Goal: Information Seeking & Learning: Learn about a topic

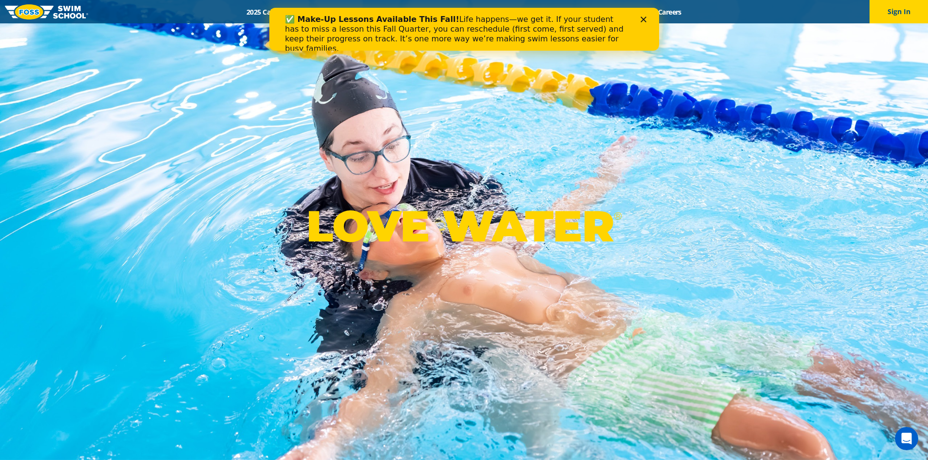
click at [643, 17] on icon "Close" at bounding box center [643, 20] width 6 height 6
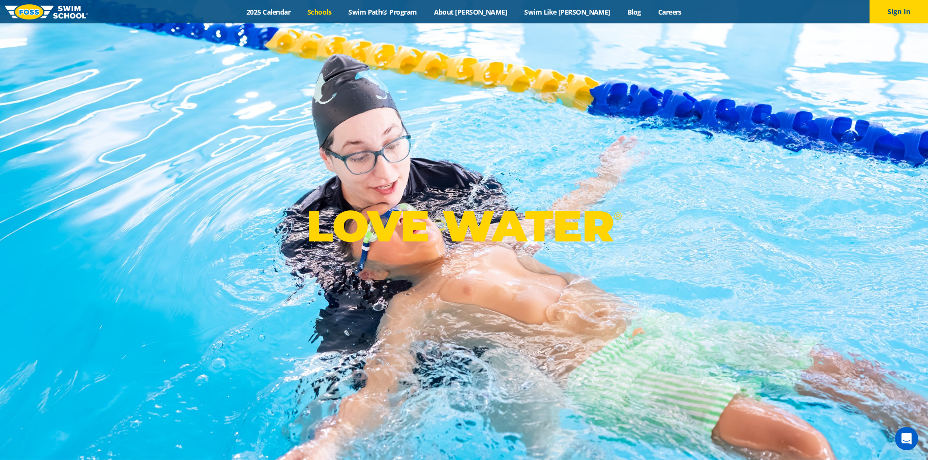
click at [340, 13] on link "Schools" at bounding box center [319, 11] width 41 height 9
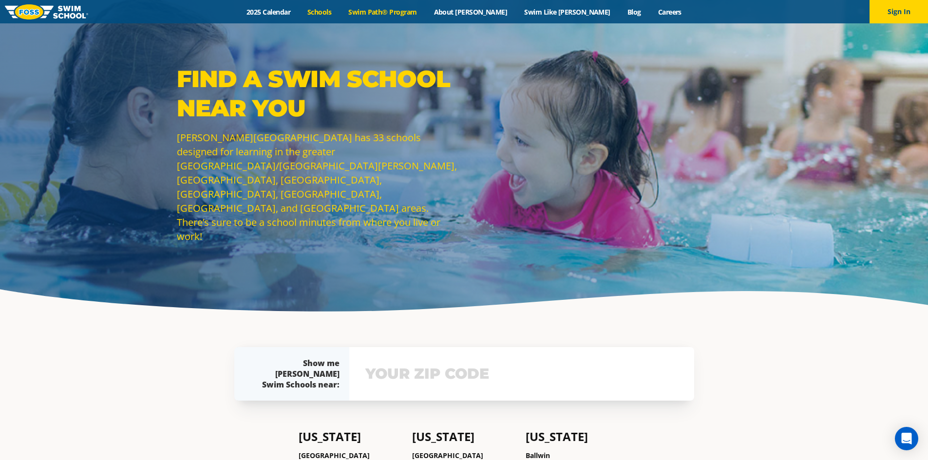
click at [414, 7] on link "Swim Path® Program" at bounding box center [382, 11] width 85 height 9
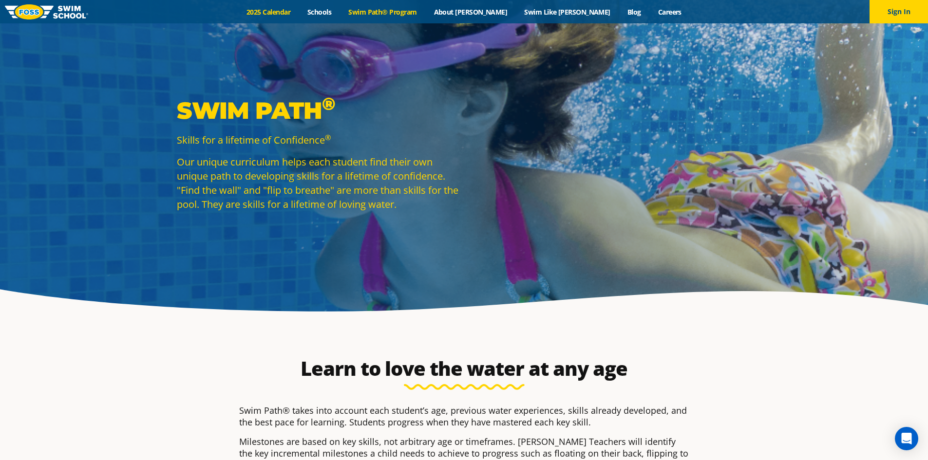
click at [299, 13] on link "2025 Calendar" at bounding box center [268, 11] width 61 height 9
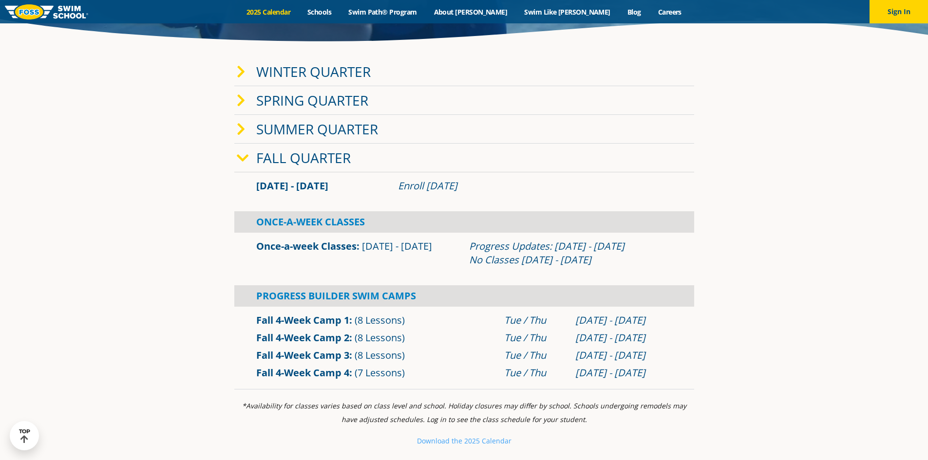
scroll to position [146, 0]
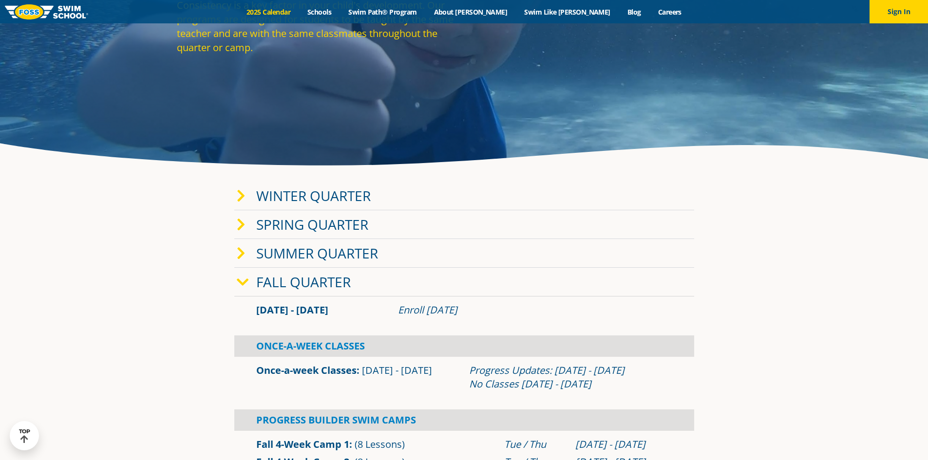
click at [350, 196] on link "Winter Quarter" at bounding box center [313, 196] width 114 height 19
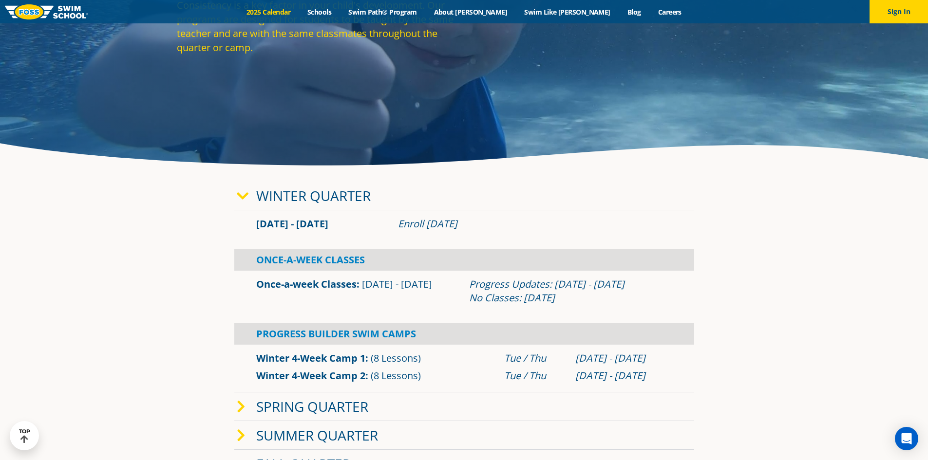
click at [249, 190] on span at bounding box center [246, 196] width 19 height 14
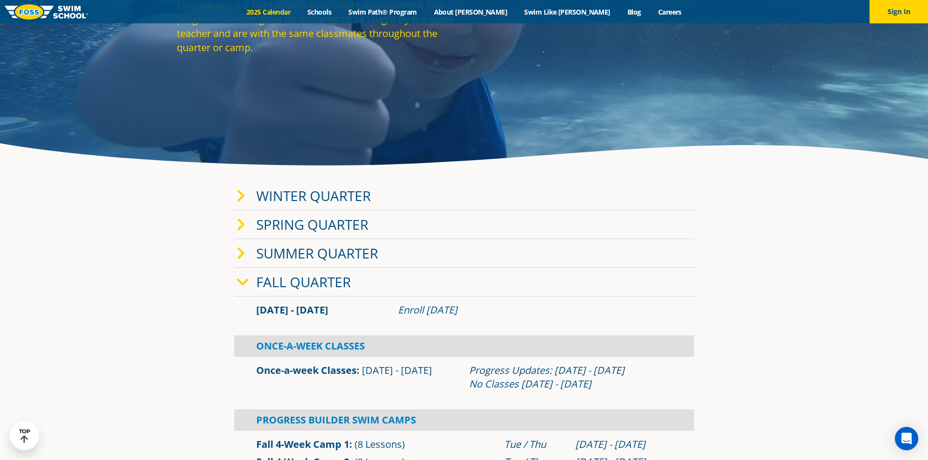
click at [343, 226] on link "Spring Quarter" at bounding box center [312, 224] width 112 height 19
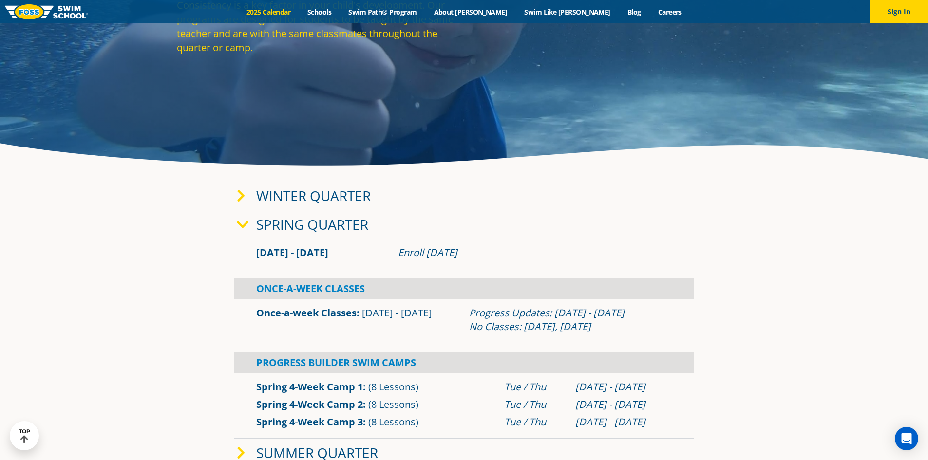
click at [248, 224] on span at bounding box center [246, 225] width 19 height 14
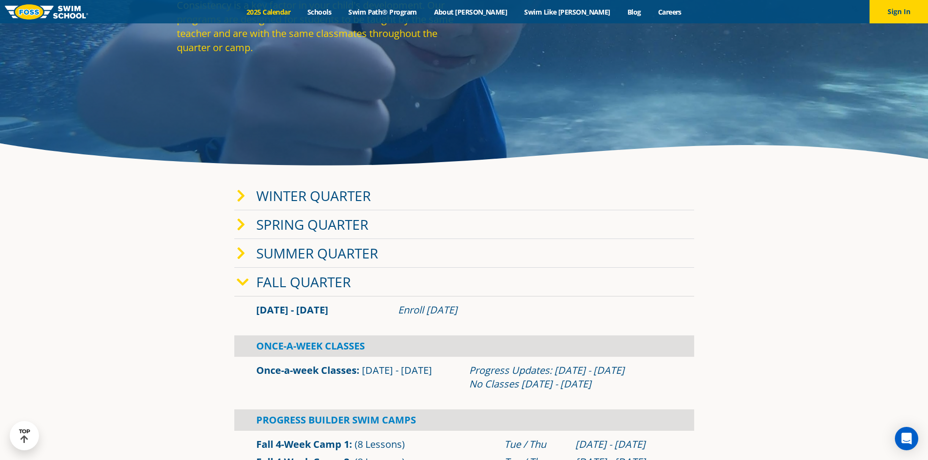
click at [303, 279] on link "Fall Quarter" at bounding box center [303, 282] width 95 height 19
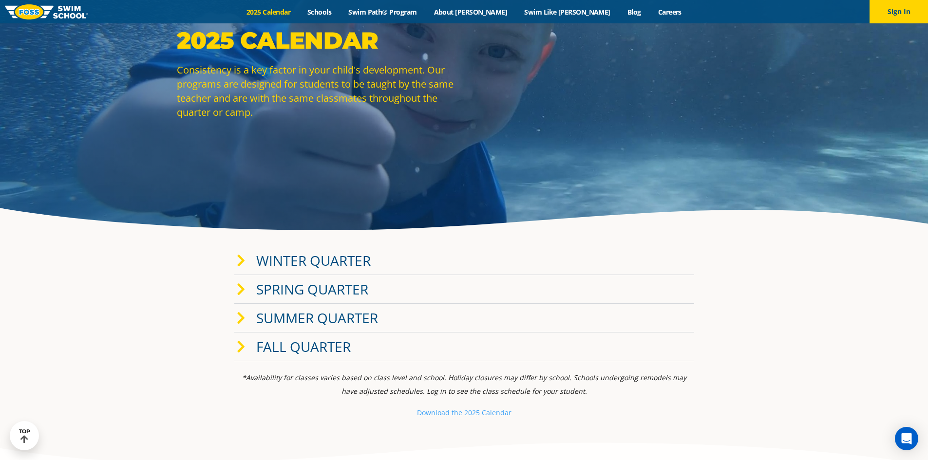
scroll to position [49, 0]
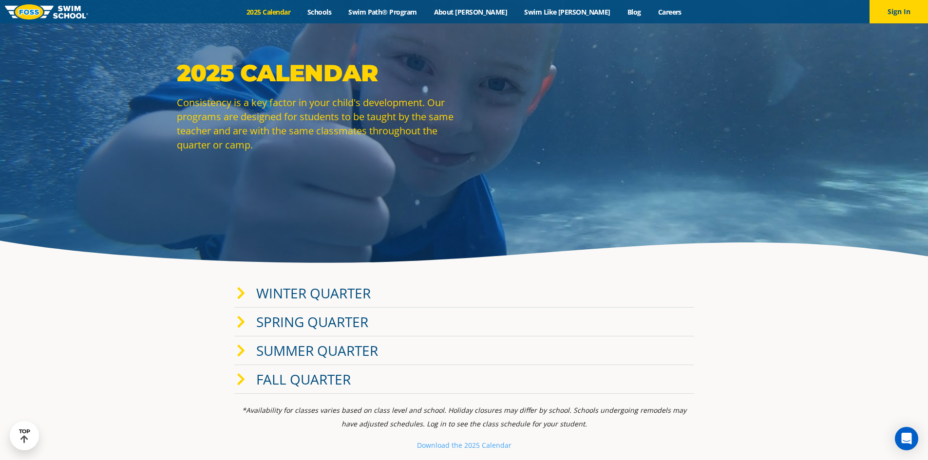
click at [274, 379] on link "Fall Quarter" at bounding box center [303, 379] width 95 height 19
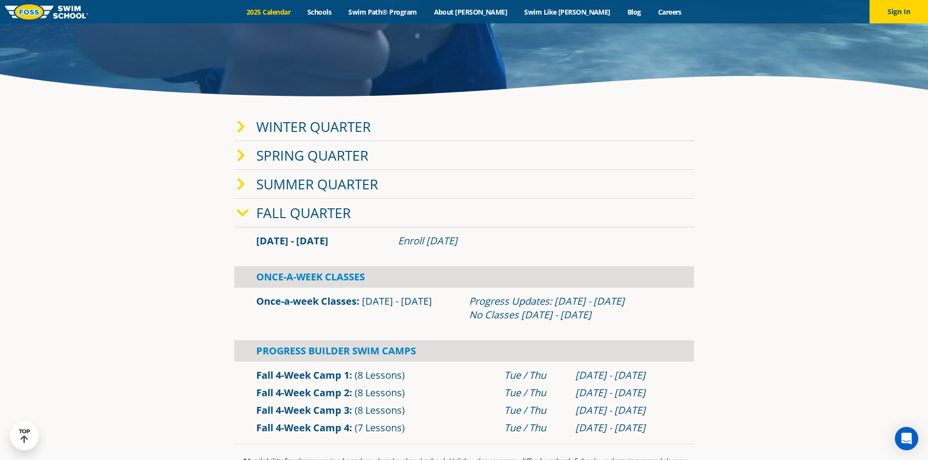
scroll to position [244, 0]
